Goal: Communication & Community: Answer question/provide support

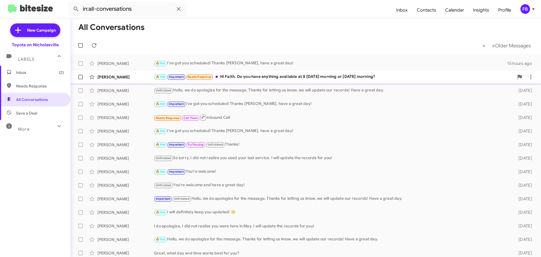
click at [258, 80] on div "🔥 Hot Important Needs Response Hi Faith. Do you have anything available at 8 [D…" at bounding box center [334, 77] width 360 height 6
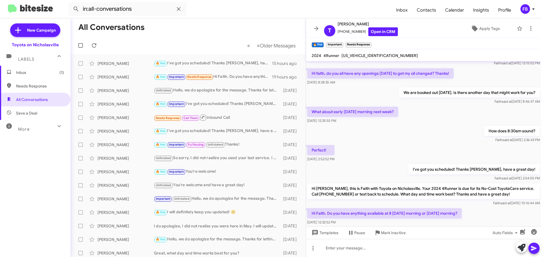
scroll to position [69, 0]
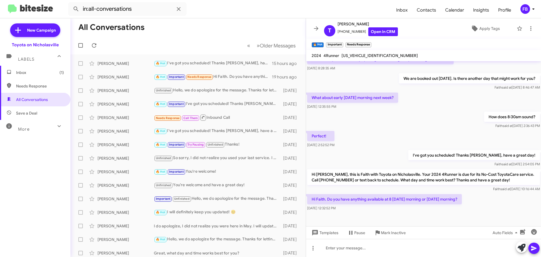
click at [371, 56] on span "[US_VEHICLE_IDENTIFICATION_NUMBER]" at bounding box center [380, 55] width 76 height 5
copy span "[US_VEHICLE_IDENTIFICATION_NUMBER]"
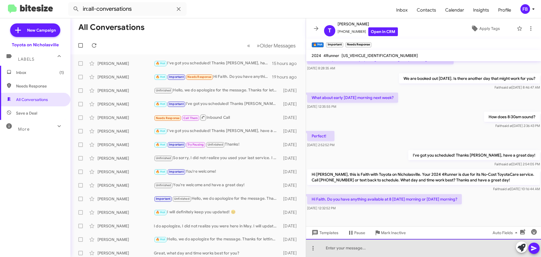
click at [335, 250] on div at bounding box center [423, 248] width 235 height 18
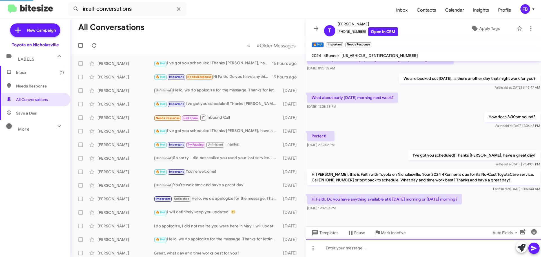
scroll to position [0, 0]
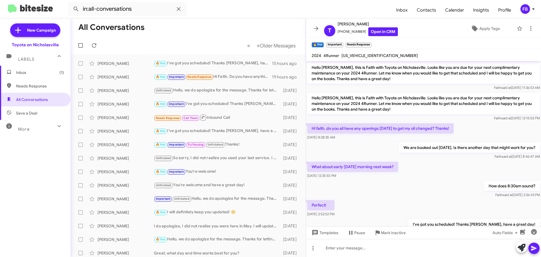
click at [44, 71] on span "Inbox (1)" at bounding box center [40, 73] width 48 height 6
